Goal: Task Accomplishment & Management: Manage account settings

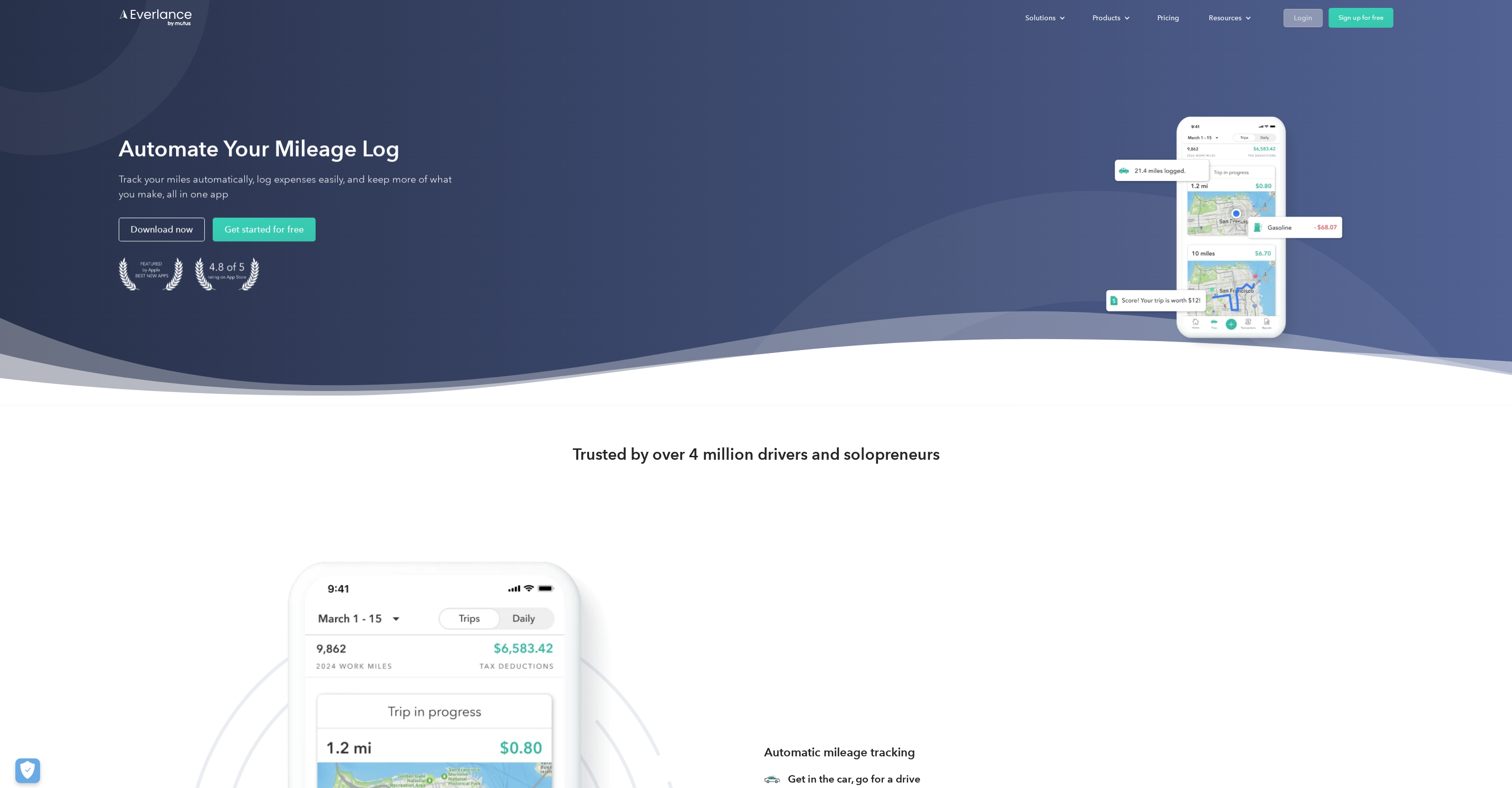
click at [1284, 20] on link "Login" at bounding box center [1303, 18] width 39 height 18
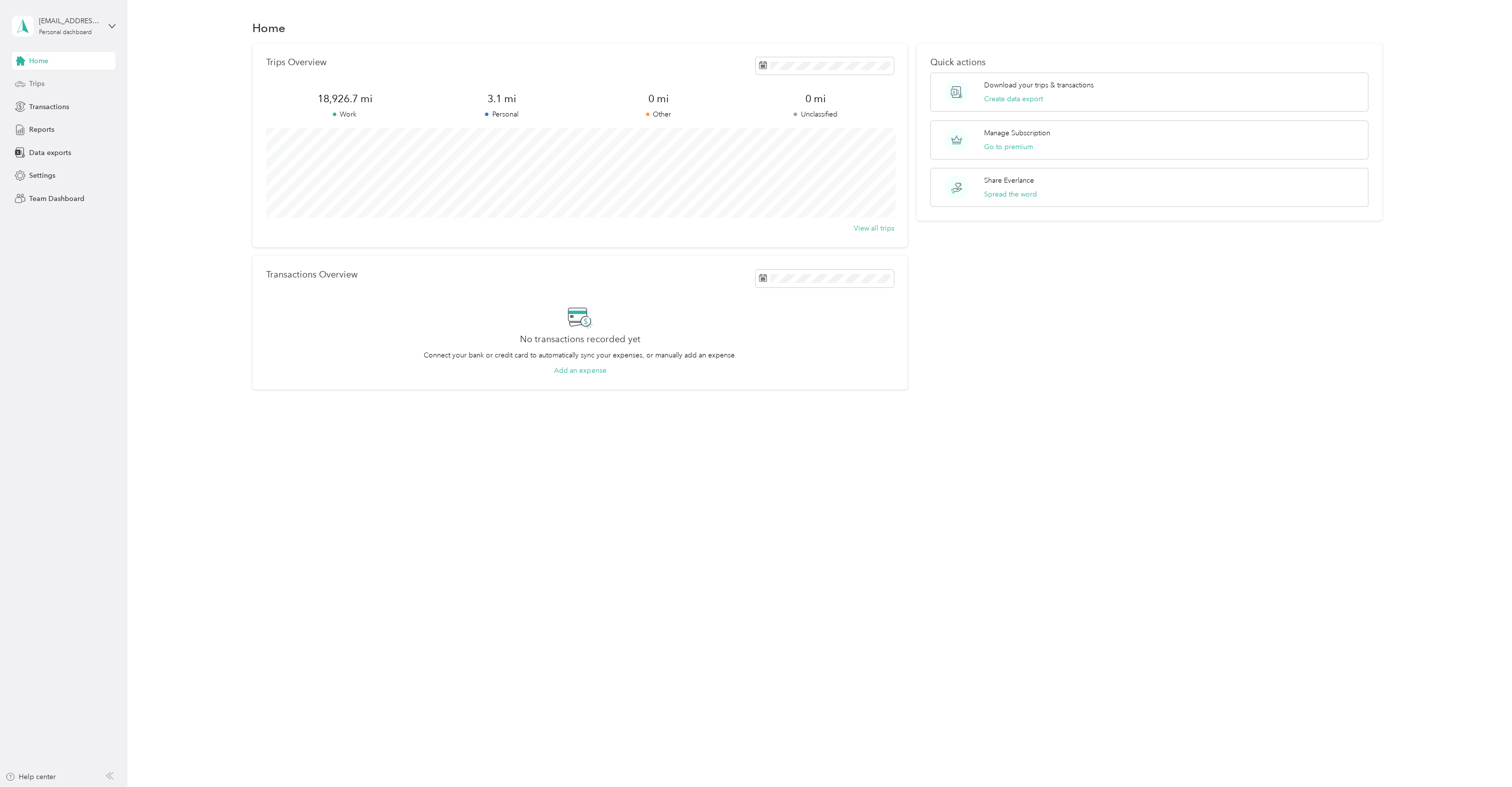
click at [36, 86] on span "Trips" at bounding box center [36, 84] width 15 height 10
